Goal: Feedback & Contribution: Leave review/rating

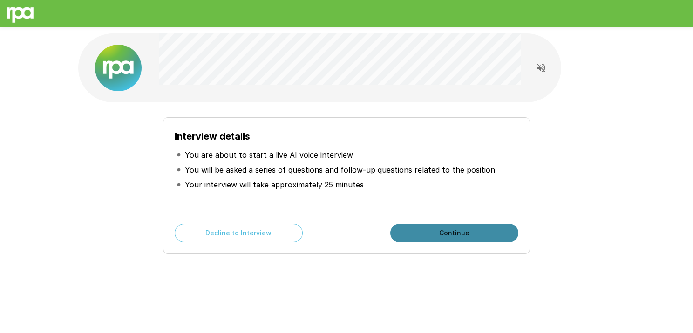
click at [451, 238] on button "Continue" at bounding box center [454, 233] width 128 height 19
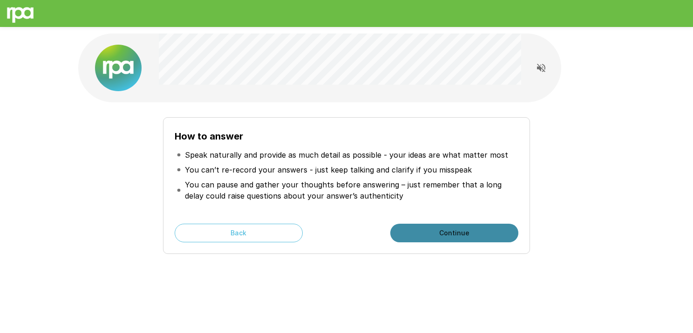
click at [448, 237] on button "Continue" at bounding box center [454, 233] width 128 height 19
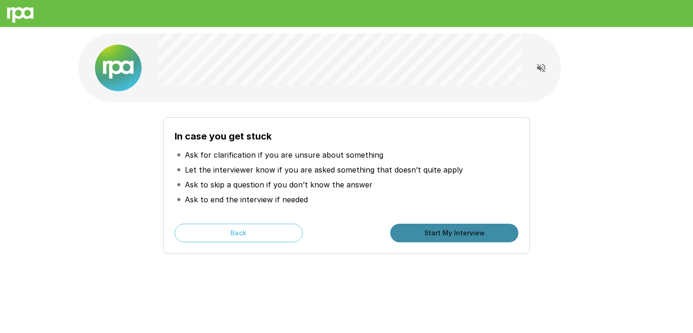
click at [443, 235] on button "Start My Interview" at bounding box center [454, 233] width 128 height 19
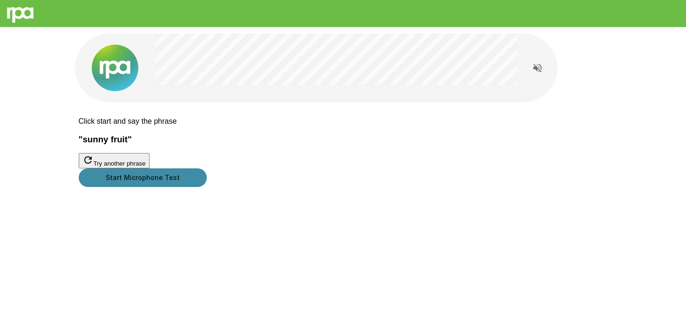
click at [207, 187] on button "Start Microphone Test" at bounding box center [143, 178] width 128 height 19
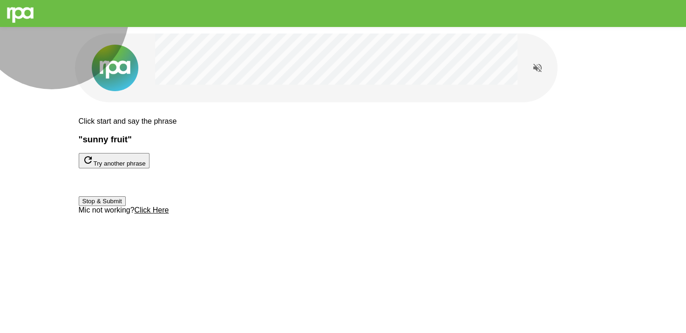
click at [126, 206] on button "Stop & Submit" at bounding box center [102, 201] width 47 height 10
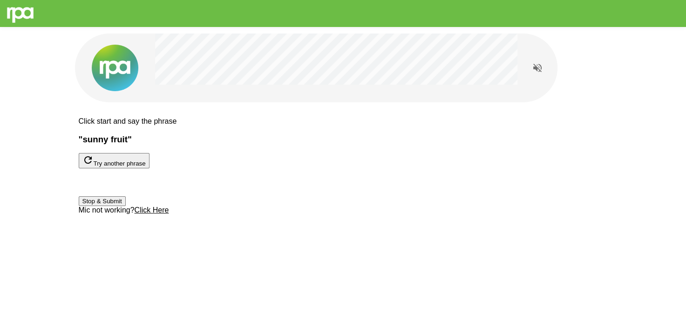
click at [126, 206] on button "Stop & Submit" at bounding box center [102, 201] width 47 height 10
click at [149, 169] on button "Try another phrase" at bounding box center [114, 160] width 71 height 15
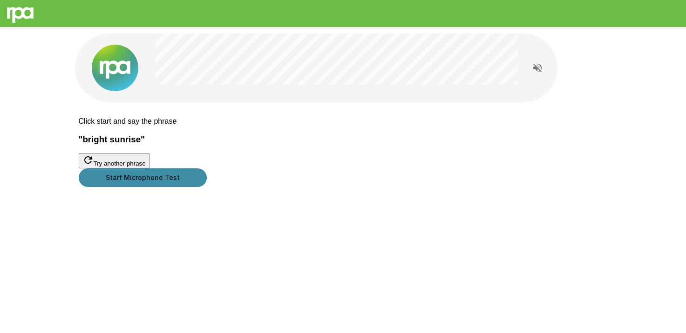
click at [207, 187] on button "Start Microphone Test" at bounding box center [143, 178] width 128 height 19
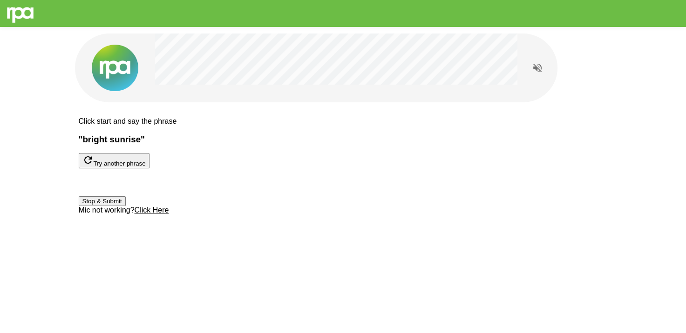
click at [126, 206] on button "Stop & Submit" at bounding box center [102, 201] width 47 height 10
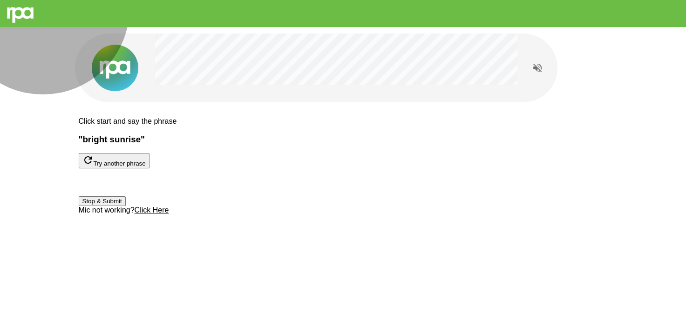
click at [126, 206] on button "Stop & Submit" at bounding box center [102, 201] width 47 height 10
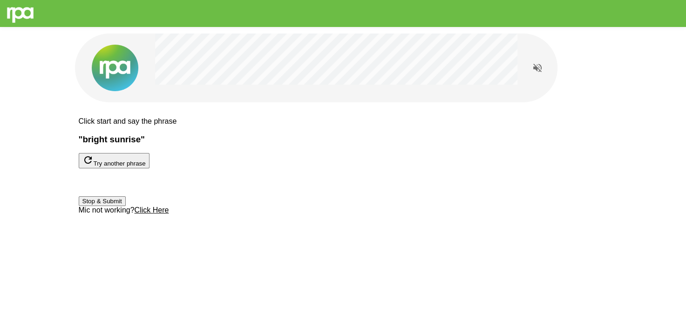
click at [169, 214] on u "Click Here" at bounding box center [152, 210] width 34 height 8
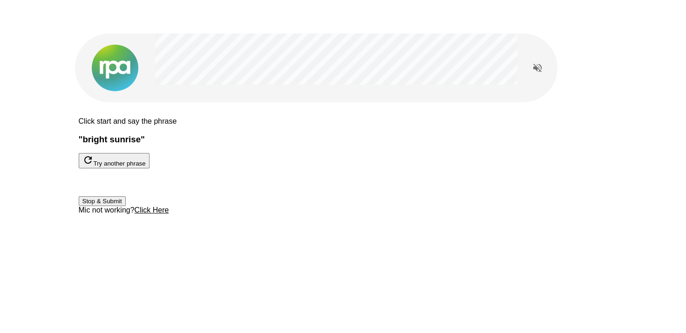
scroll to position [40, 0]
click at [115, 170] on div at bounding box center [97, 183] width 36 height 28
click at [149, 153] on button "Try another phrase" at bounding box center [114, 160] width 71 height 15
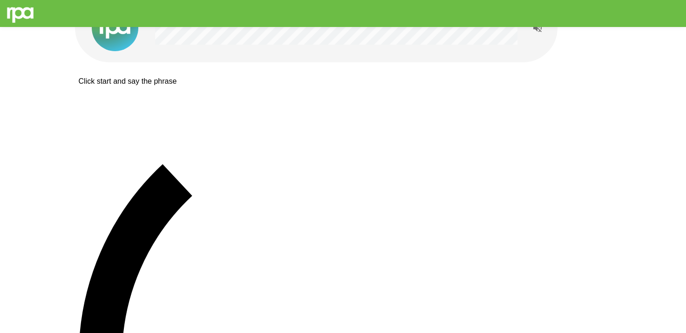
scroll to position [0, 0]
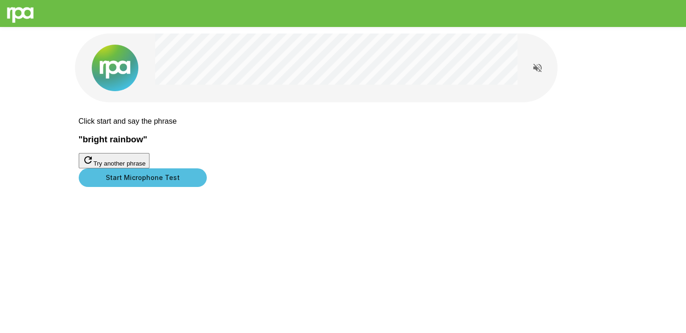
click at [207, 187] on button "Start Microphone Test" at bounding box center [143, 178] width 128 height 19
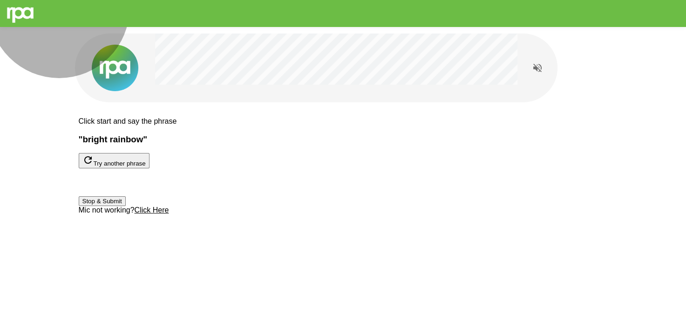
click at [126, 206] on button "Stop & Submit" at bounding box center [102, 201] width 47 height 10
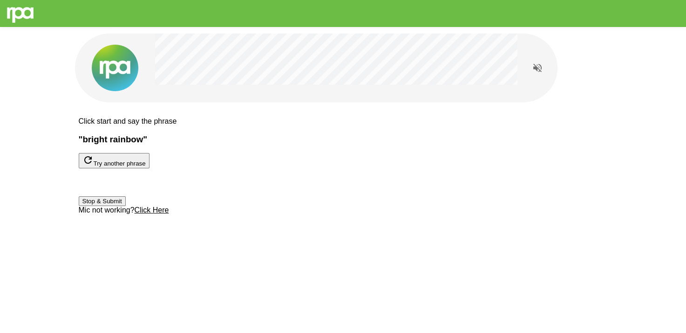
click at [126, 206] on button "Stop & Submit" at bounding box center [102, 201] width 47 height 10
click at [534, 68] on icon "Read questions aloud" at bounding box center [537, 68] width 8 height 8
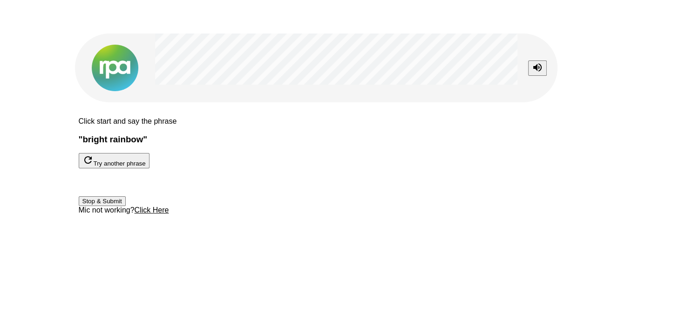
scroll to position [40, 0]
click at [126, 206] on button "Stop & Submit" at bounding box center [102, 201] width 47 height 10
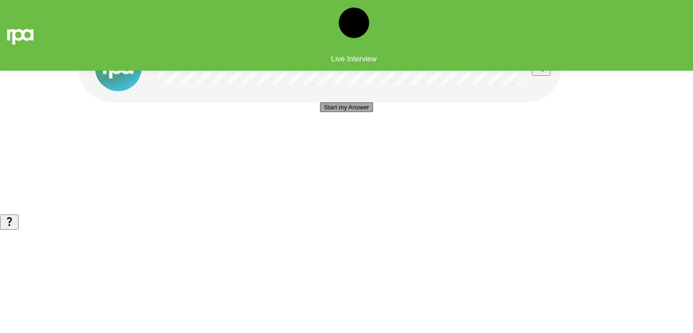
click at [335, 112] on button "Start my Answer" at bounding box center [346, 107] width 53 height 10
click at [361, 140] on button "Stop & Submit" at bounding box center [346, 135] width 47 height 10
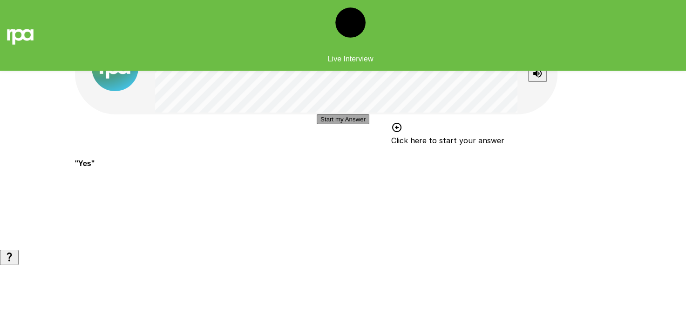
click at [331, 124] on button "Start my Answer" at bounding box center [343, 120] width 53 height 10
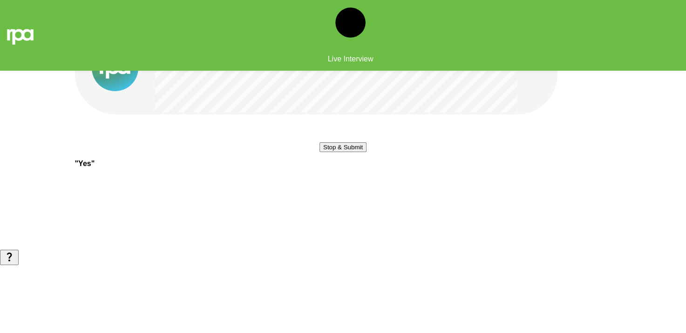
click at [341, 152] on button "Stop & Submit" at bounding box center [342, 147] width 47 height 10
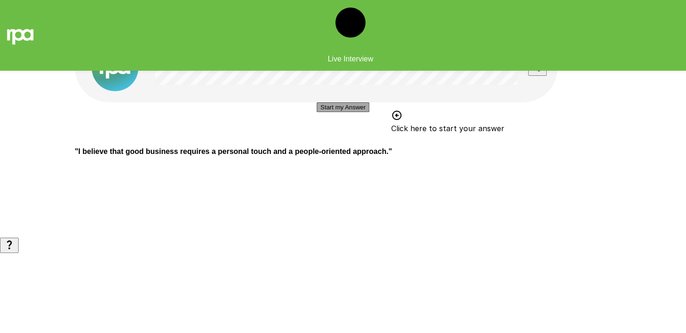
click at [355, 112] on button "Start my Answer" at bounding box center [343, 107] width 53 height 10
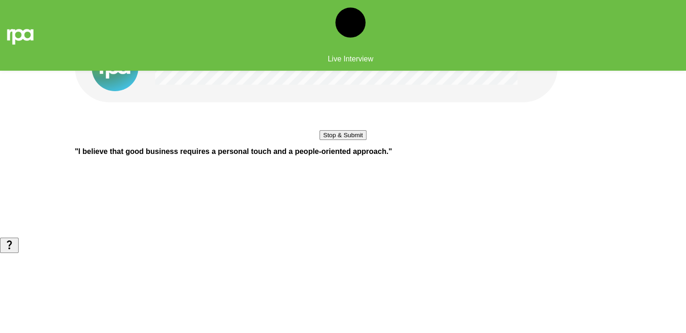
click at [356, 140] on button "Stop & Submit" at bounding box center [342, 135] width 47 height 10
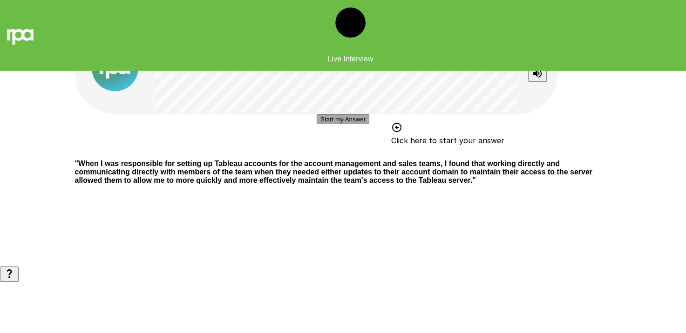
click at [318, 124] on button "Start my Answer" at bounding box center [343, 120] width 53 height 10
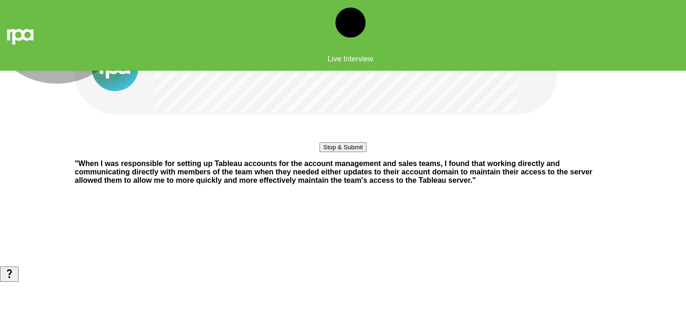
click at [336, 152] on button "Stop & Submit" at bounding box center [342, 147] width 47 height 10
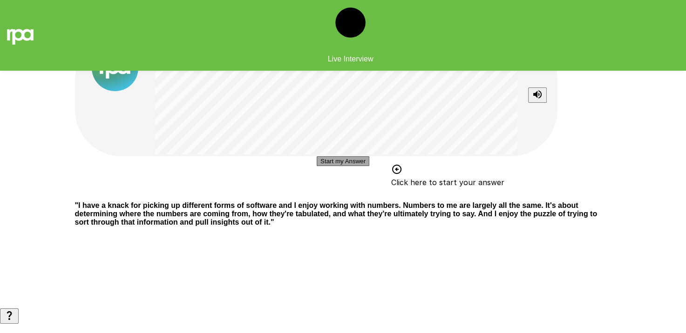
click at [338, 166] on button "Start my Answer" at bounding box center [343, 161] width 53 height 10
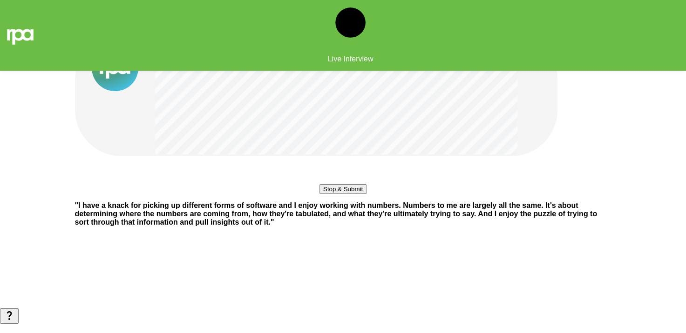
click at [346, 194] on button "Stop & Submit" at bounding box center [342, 189] width 47 height 10
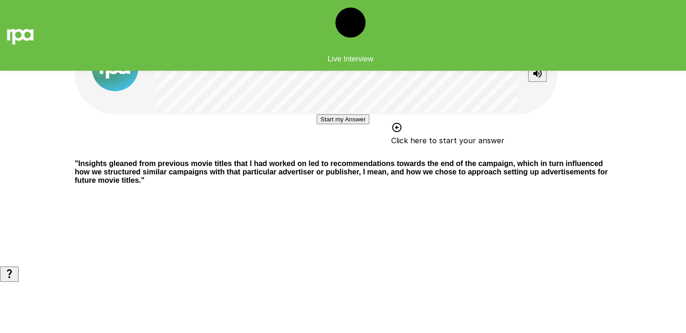
click at [322, 124] on button "Start my Answer" at bounding box center [343, 120] width 53 height 10
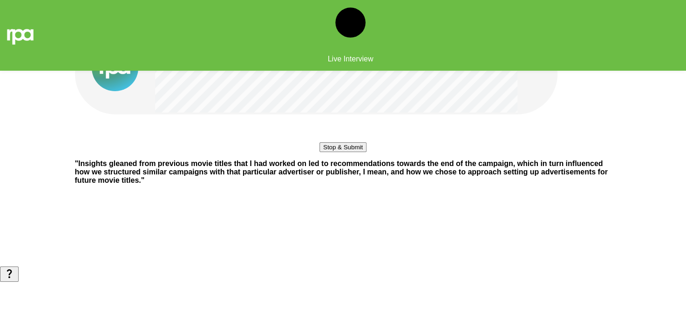
click at [348, 152] on button "Stop & Submit" at bounding box center [342, 147] width 47 height 10
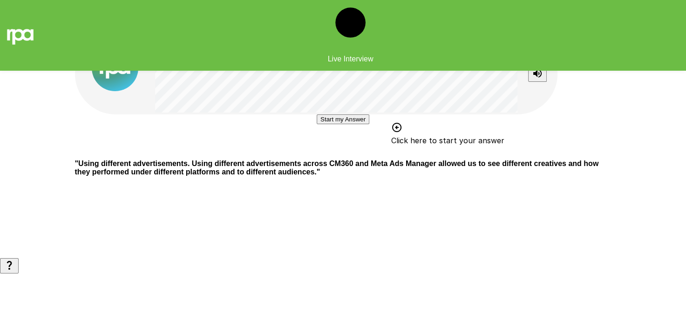
click at [339, 124] on button "Start my Answer" at bounding box center [343, 120] width 53 height 10
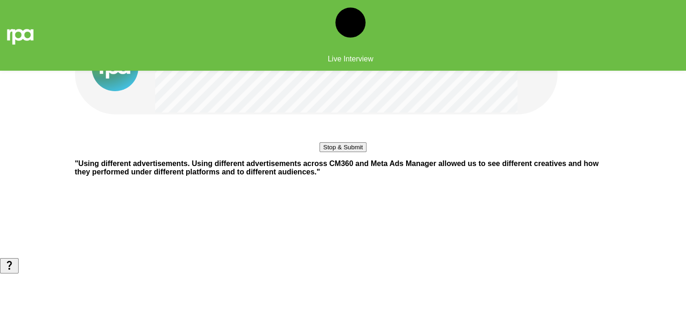
click at [319, 152] on button "Stop & Submit" at bounding box center [342, 147] width 47 height 10
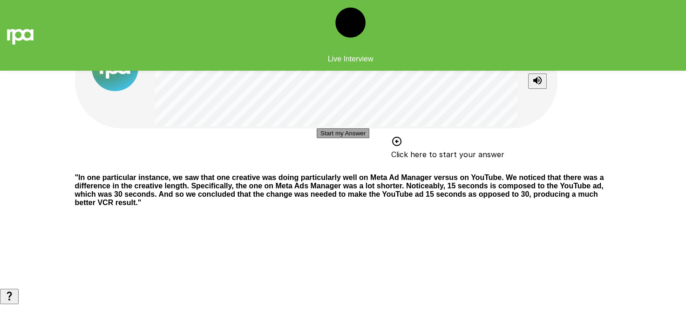
click at [352, 138] on button "Start my Answer" at bounding box center [343, 134] width 53 height 10
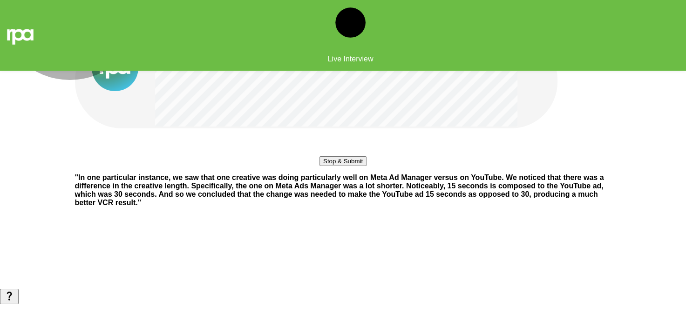
click at [349, 166] on button "Stop & Submit" at bounding box center [342, 161] width 47 height 10
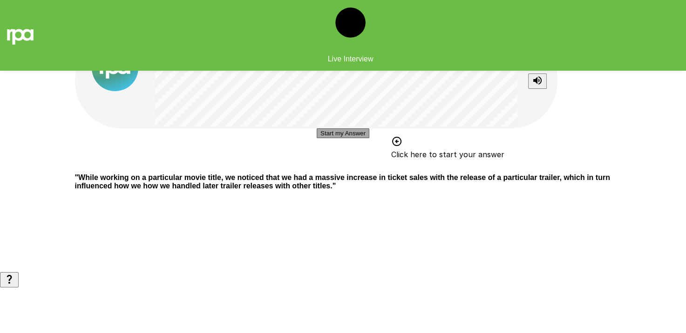
click at [343, 138] on button "Start my Answer" at bounding box center [343, 134] width 53 height 10
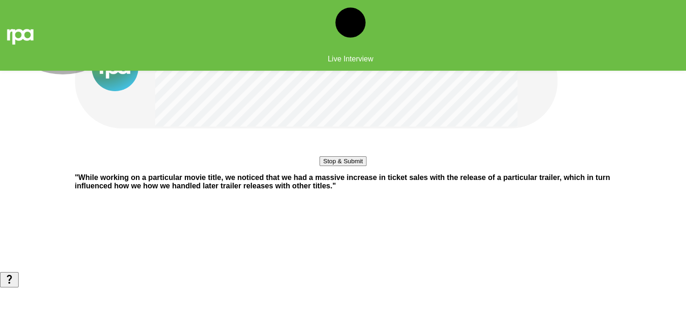
click at [342, 166] on button "Stop & Submit" at bounding box center [342, 161] width 47 height 10
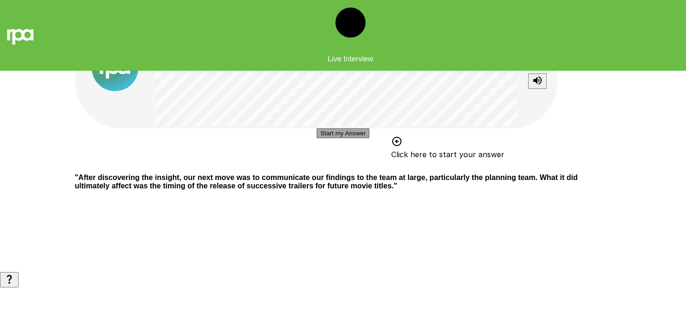
click at [326, 138] on button "Start my Answer" at bounding box center [343, 134] width 53 height 10
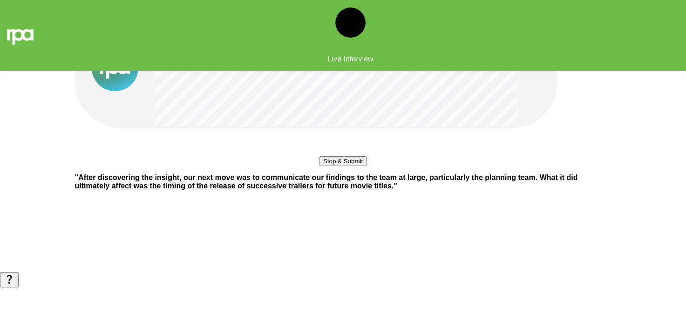
click at [338, 166] on button "Stop & Submit" at bounding box center [342, 161] width 47 height 10
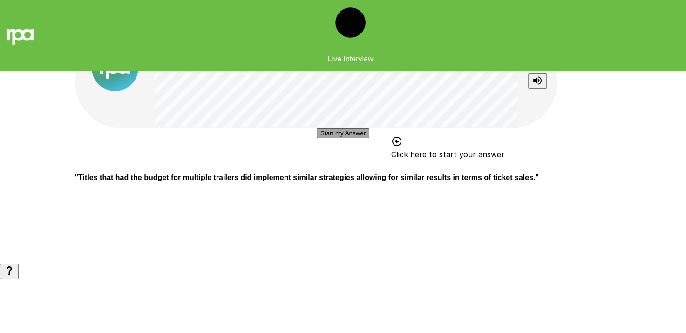
click at [334, 138] on button "Start my Answer" at bounding box center [343, 134] width 53 height 10
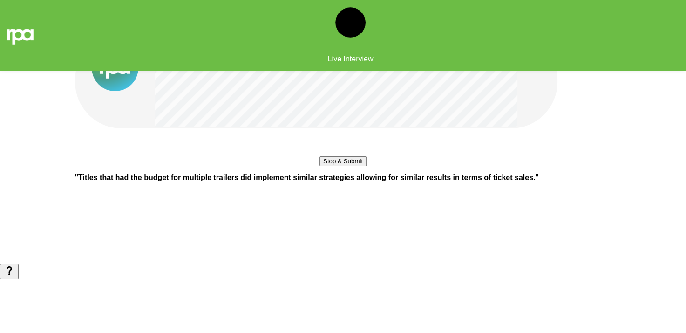
click at [349, 166] on button "Stop & Submit" at bounding box center [342, 161] width 47 height 10
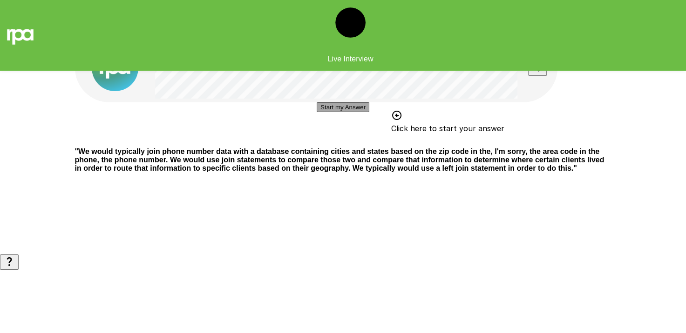
click at [346, 112] on button "Start my Answer" at bounding box center [343, 107] width 53 height 10
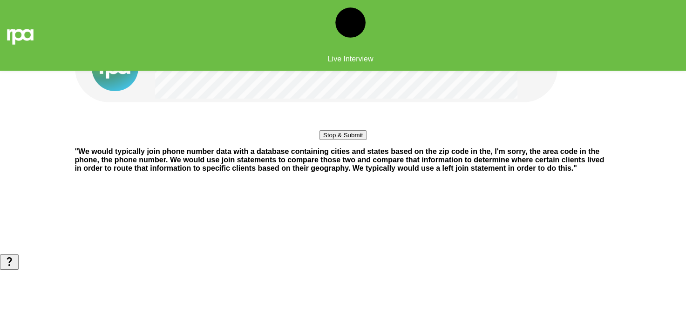
click at [330, 140] on button "Stop & Submit" at bounding box center [342, 135] width 47 height 10
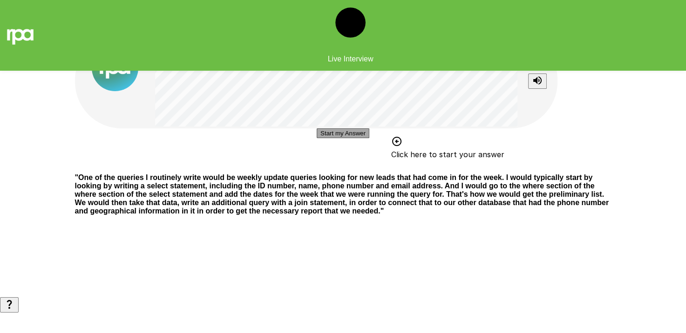
click at [331, 138] on button "Start my Answer" at bounding box center [343, 134] width 53 height 10
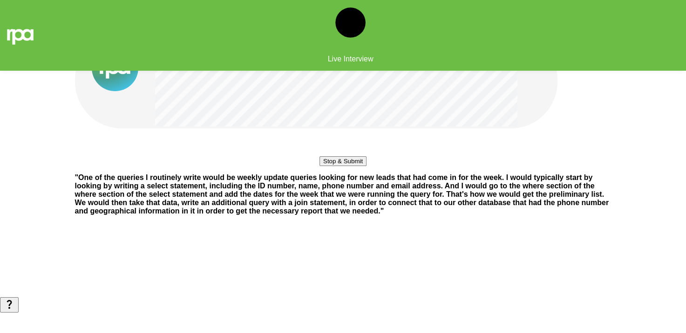
click at [343, 166] on button "Stop & Submit" at bounding box center [342, 161] width 47 height 10
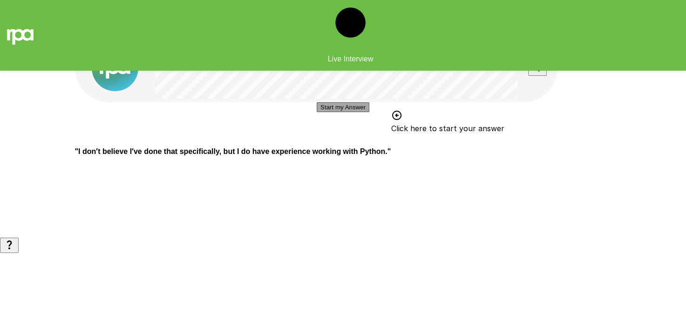
click at [332, 112] on button "Start my Answer" at bounding box center [343, 107] width 53 height 10
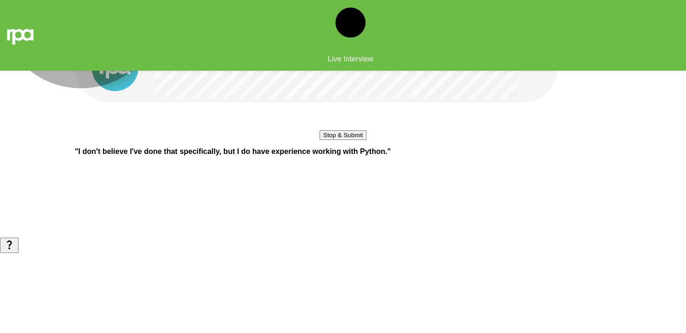
click at [357, 140] on button "Stop & Submit" at bounding box center [342, 135] width 47 height 10
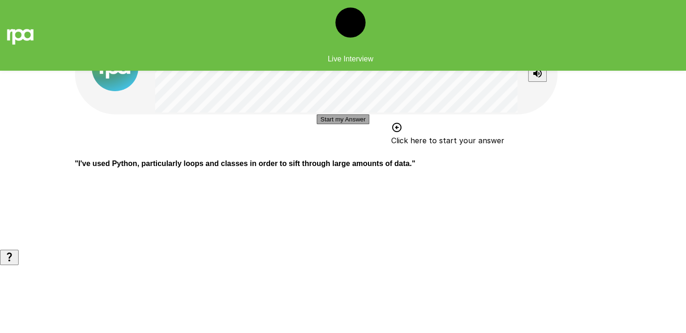
click at [338, 124] on button "Start my Answer" at bounding box center [343, 120] width 53 height 10
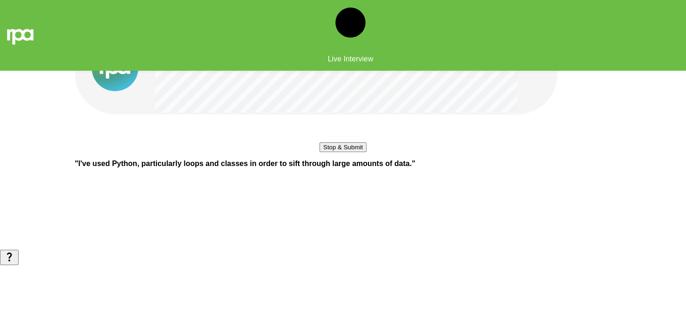
click at [325, 152] on button "Stop & Submit" at bounding box center [342, 147] width 47 height 10
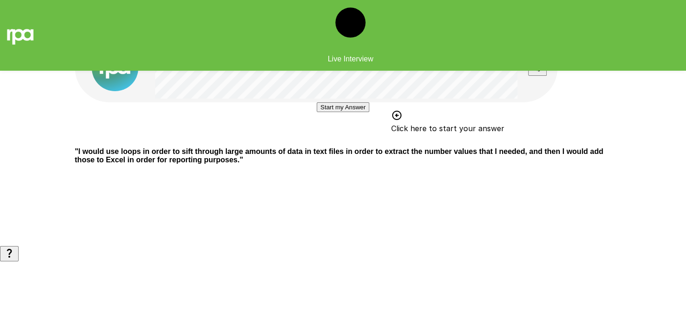
click at [317, 112] on button "Start my Answer" at bounding box center [343, 107] width 53 height 10
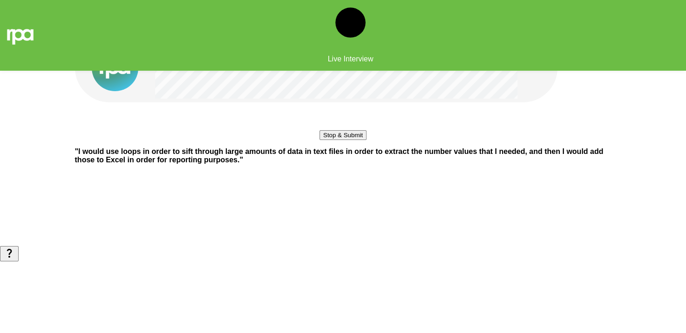
click at [330, 140] on button "Stop & Submit" at bounding box center [342, 135] width 47 height 10
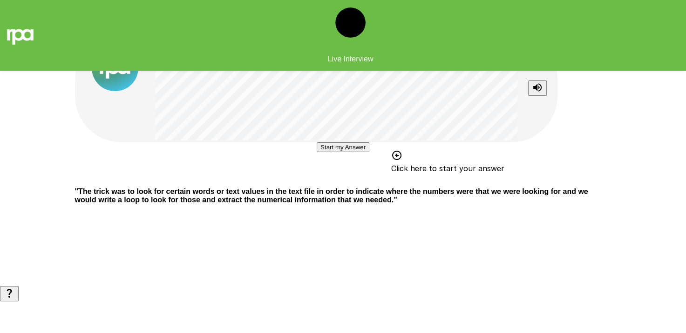
click at [338, 152] on button "Start my Answer" at bounding box center [343, 147] width 53 height 10
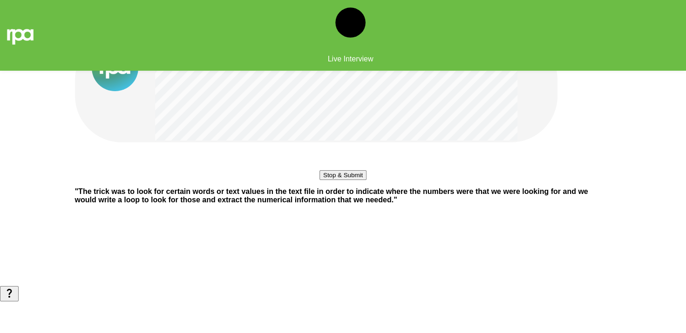
click at [327, 180] on button "Stop & Submit" at bounding box center [342, 175] width 47 height 10
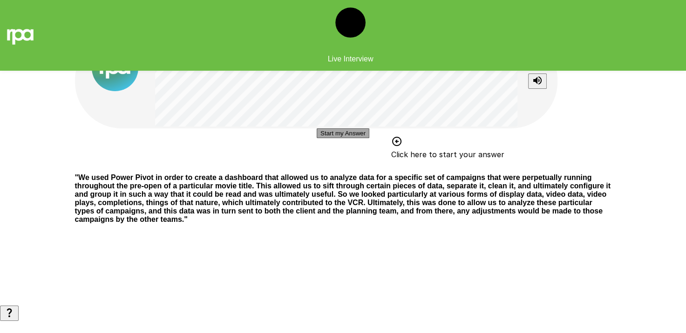
click at [328, 138] on button "Start my Answer" at bounding box center [343, 134] width 53 height 10
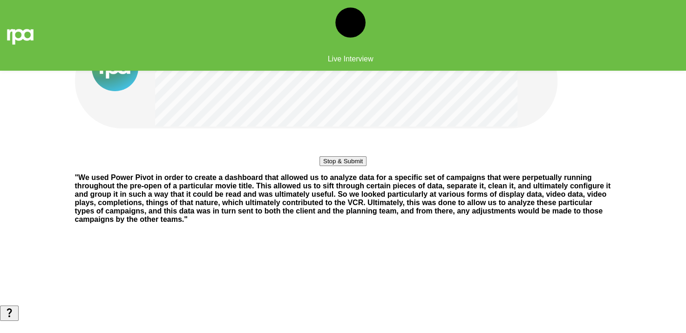
click at [339, 166] on button "Stop & Submit" at bounding box center [342, 161] width 47 height 10
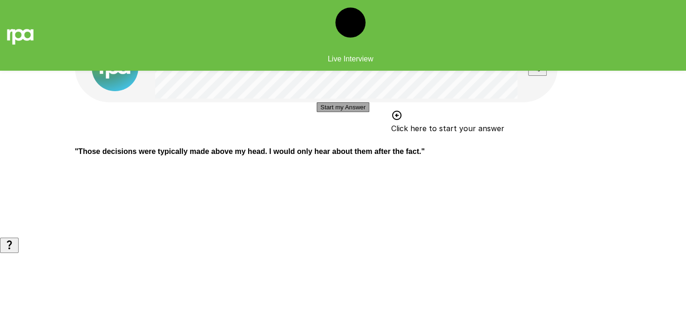
click at [341, 112] on button "Start my Answer" at bounding box center [343, 107] width 53 height 10
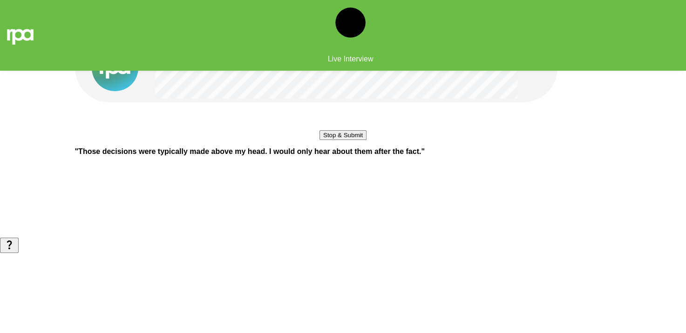
click at [356, 140] on button "Stop & Submit" at bounding box center [342, 135] width 47 height 10
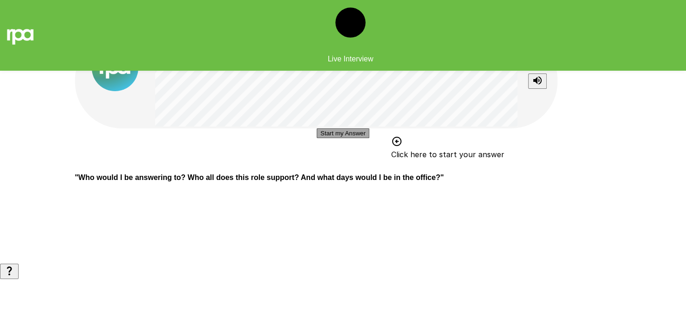
click at [339, 138] on button "Start my Answer" at bounding box center [343, 134] width 53 height 10
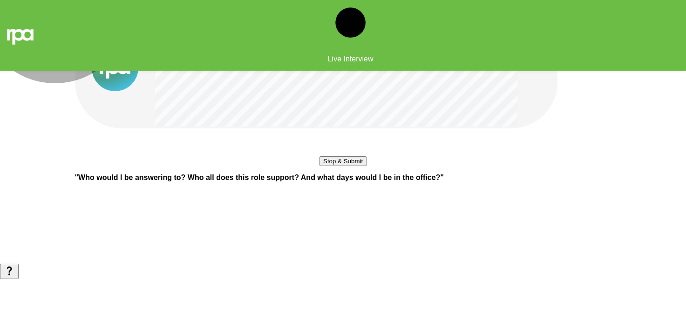
click at [333, 166] on button "Stop & Submit" at bounding box center [342, 161] width 47 height 10
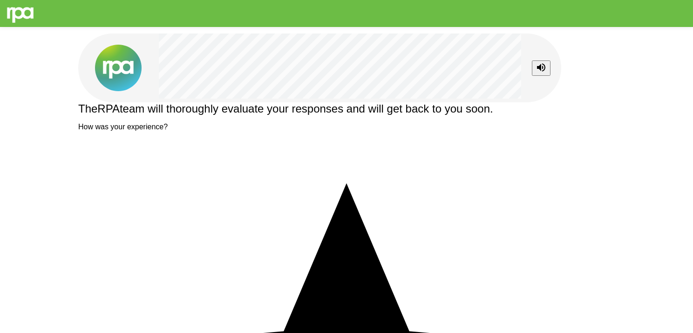
type textarea "**********"
